Goal: Information Seeking & Learning: Learn about a topic

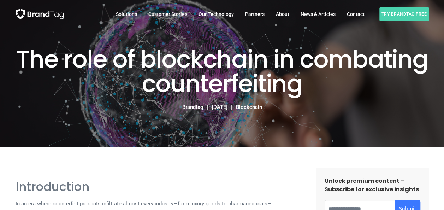
click at [329, 102] on div "The role of blockchain in combating counterfeiting Brandtag [DATE] Blockchain" at bounding box center [222, 74] width 413 height 76
click at [164, 77] on h2 "The role of blockchain in combating counterfeiting" at bounding box center [222, 71] width 413 height 49
click at [168, 56] on h2 "The role of blockchain in combating counterfeiting" at bounding box center [222, 71] width 413 height 49
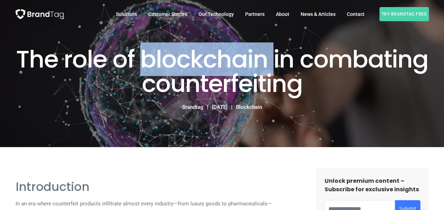
click at [168, 56] on h2 "The role of blockchain in combating counterfeiting" at bounding box center [222, 71] width 413 height 49
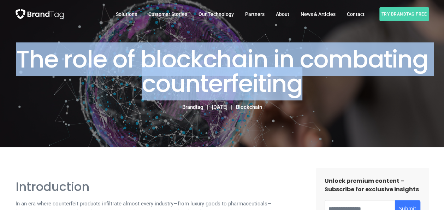
drag, startPoint x: 0, startPoint y: 0, endPoint x: 168, endPoint y: 56, distance: 177.3
click at [168, 56] on h2 "The role of blockchain in combating counterfeiting" at bounding box center [222, 71] width 413 height 49
copy h2 "blockchain"
